Goal: Find specific page/section: Find specific page/section

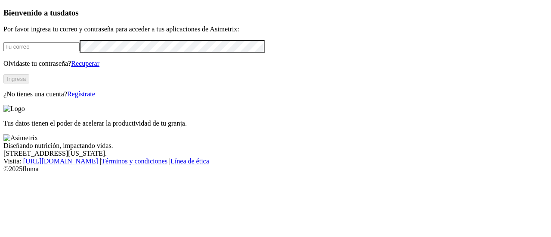
click at [80, 51] on input "email" at bounding box center [41, 46] width 76 height 9
type input "[PERSON_NAME][EMAIL_ADDRESS][PERSON_NAME][DOMAIN_NAME]"
click at [29, 83] on button "Ingresa" at bounding box center [16, 78] width 26 height 9
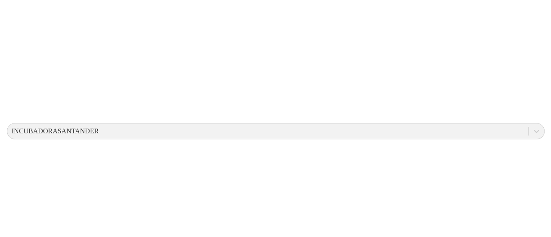
scroll to position [0, 0]
